Goal: Information Seeking & Learning: Learn about a topic

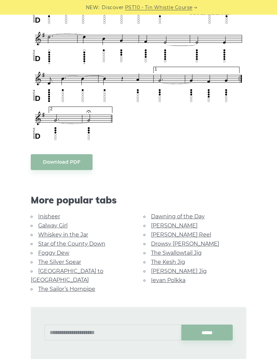
scroll to position [460, 0]
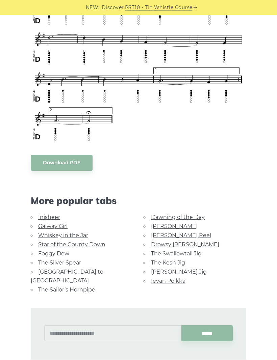
click at [64, 223] on link "Galway Girl" at bounding box center [52, 226] width 29 height 6
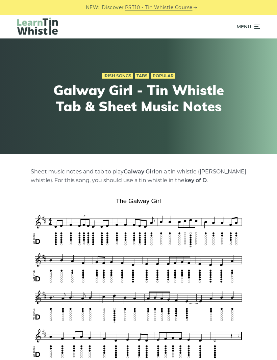
click at [254, 28] on icon at bounding box center [256, 27] width 7 height 8
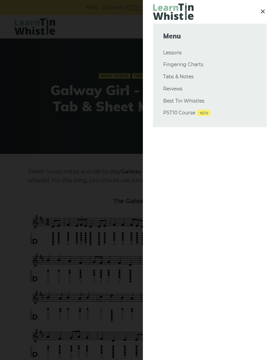
click at [188, 76] on link "Tabs & Notes" at bounding box center [210, 77] width 94 height 8
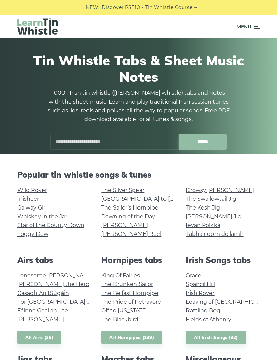
click at [193, 318] on link "Fields of Athenry" at bounding box center [209, 320] width 46 height 6
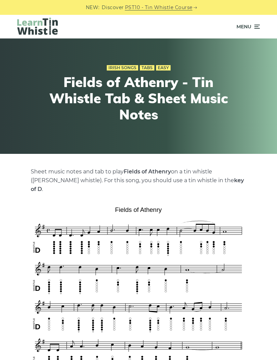
click at [259, 31] on span "Menu" at bounding box center [247, 26] width 23 height 17
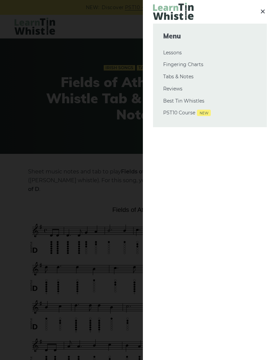
click at [193, 77] on link "Tabs & Notes" at bounding box center [210, 77] width 94 height 8
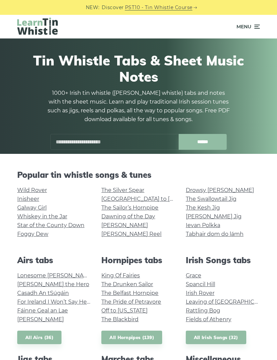
click at [214, 207] on link "The Kesh Jig" at bounding box center [203, 208] width 34 height 6
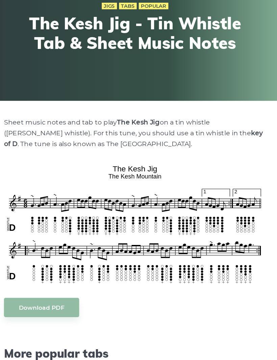
scroll to position [26, 0]
